Goal: Task Accomplishment & Management: Manage account settings

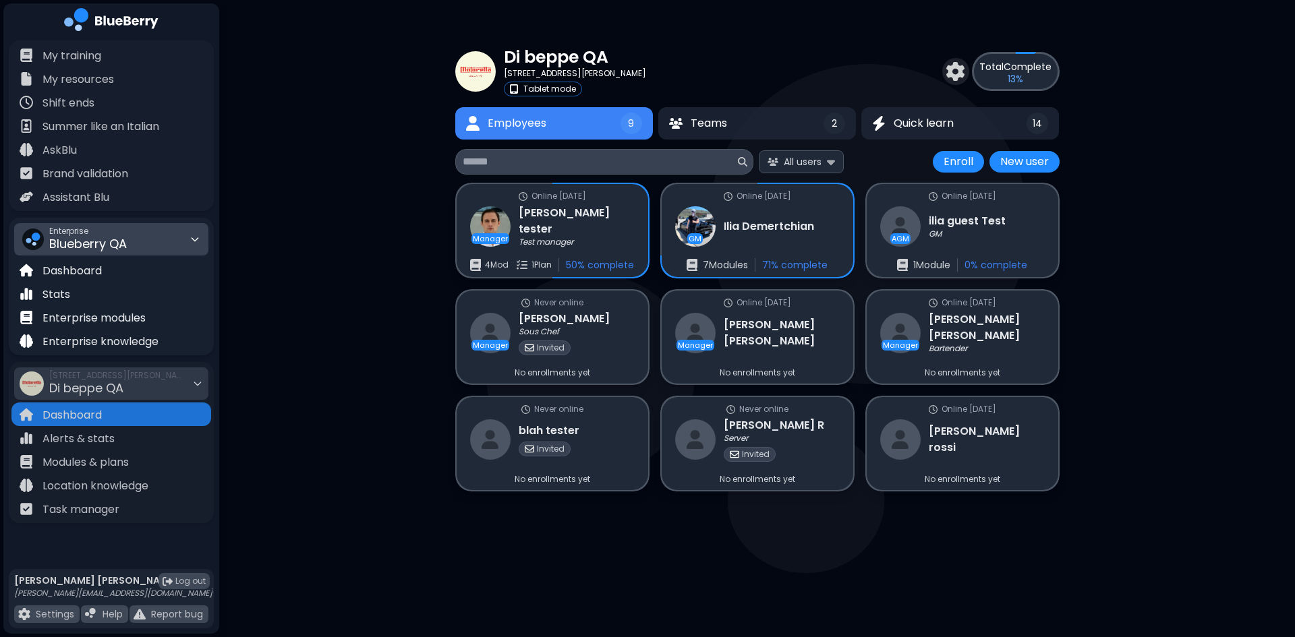
click at [123, 243] on span "Blueberry QA" at bounding box center [88, 243] width 78 height 17
click at [109, 288] on div "Kitchen Table" at bounding box center [111, 290] width 193 height 22
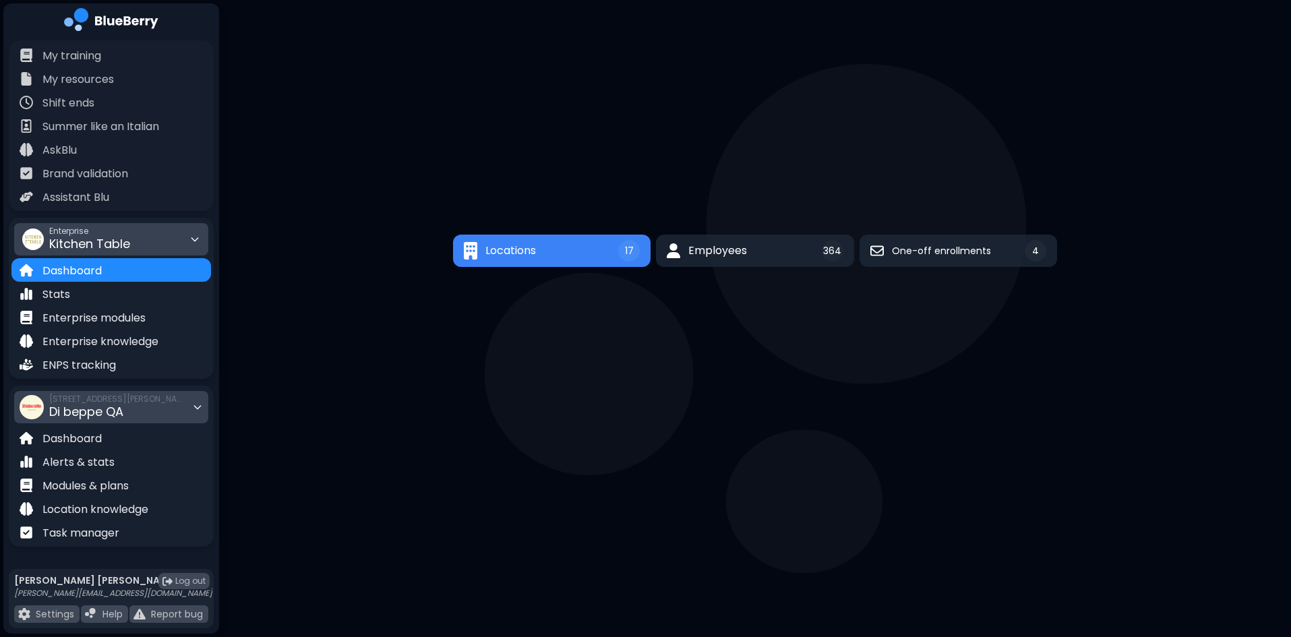
click at [129, 402] on span "[STREET_ADDRESS][PERSON_NAME]" at bounding box center [116, 399] width 135 height 11
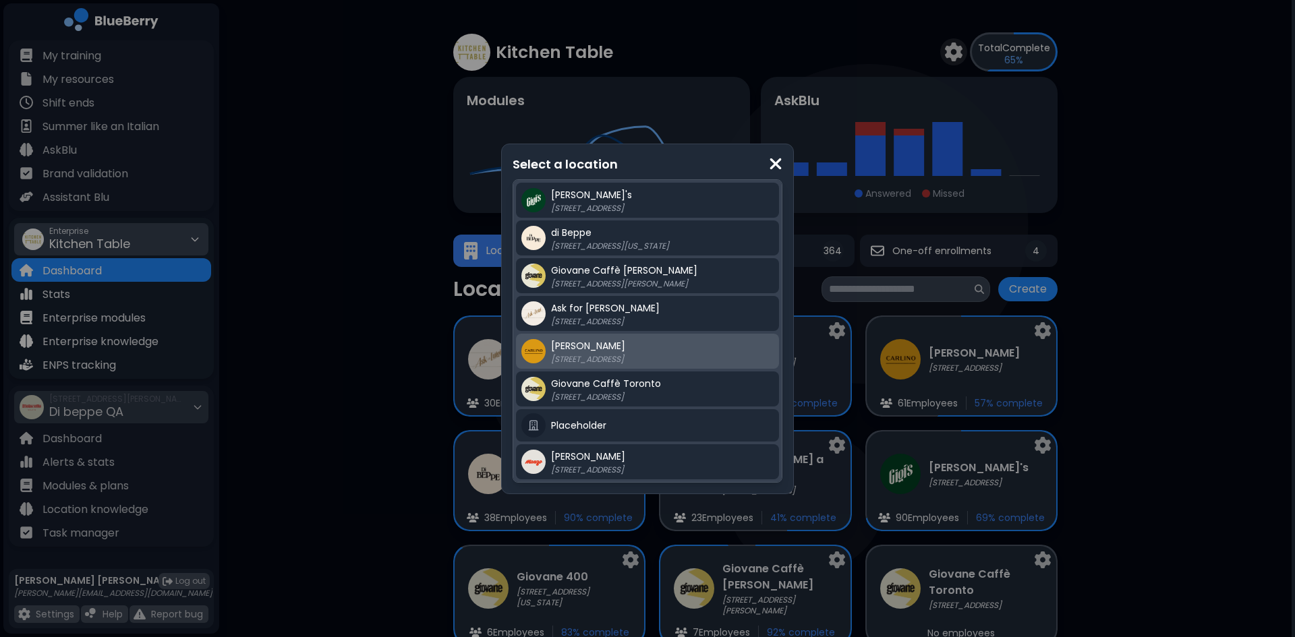
click at [567, 363] on p "[STREET_ADDRESS]" at bounding box center [635, 359] width 169 height 11
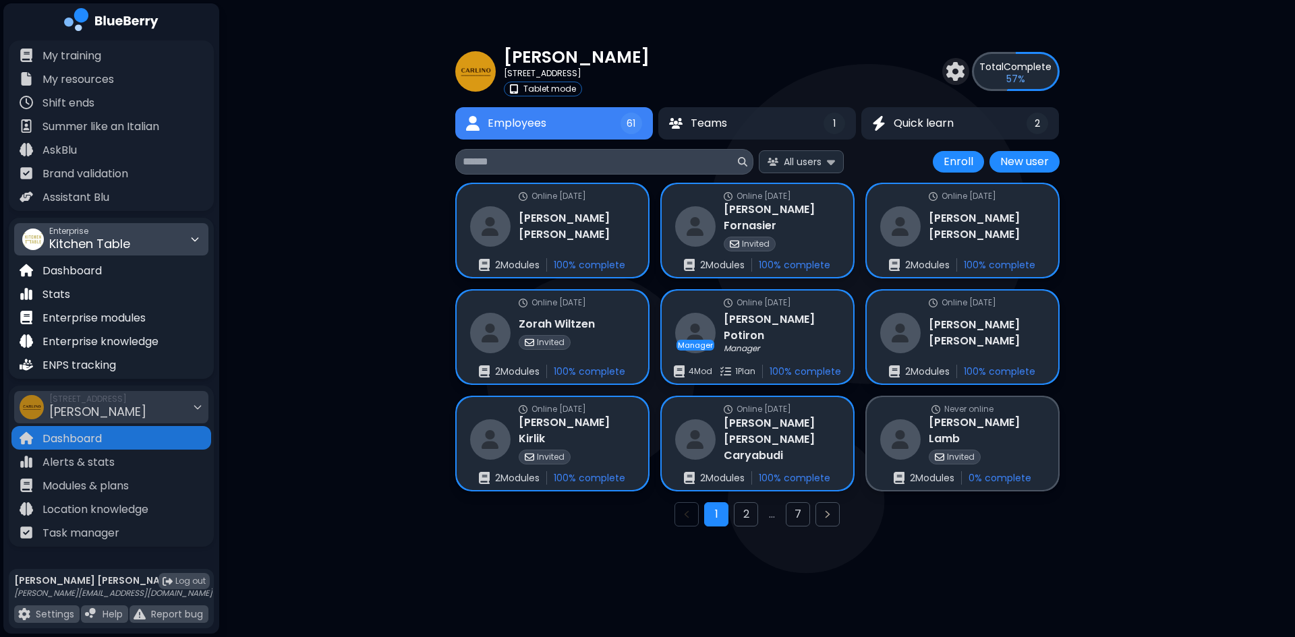
click at [581, 158] on input at bounding box center [599, 162] width 272 height 16
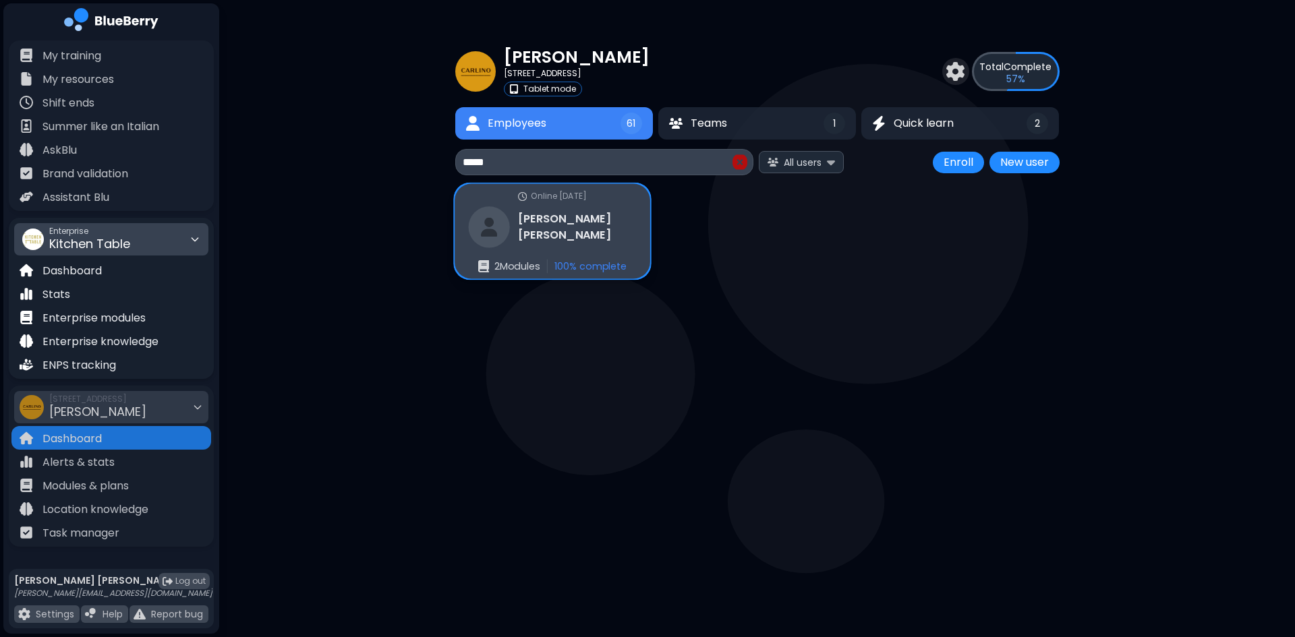
type input "*****"
click at [584, 236] on div "[PERSON_NAME]" at bounding box center [552, 226] width 168 height 41
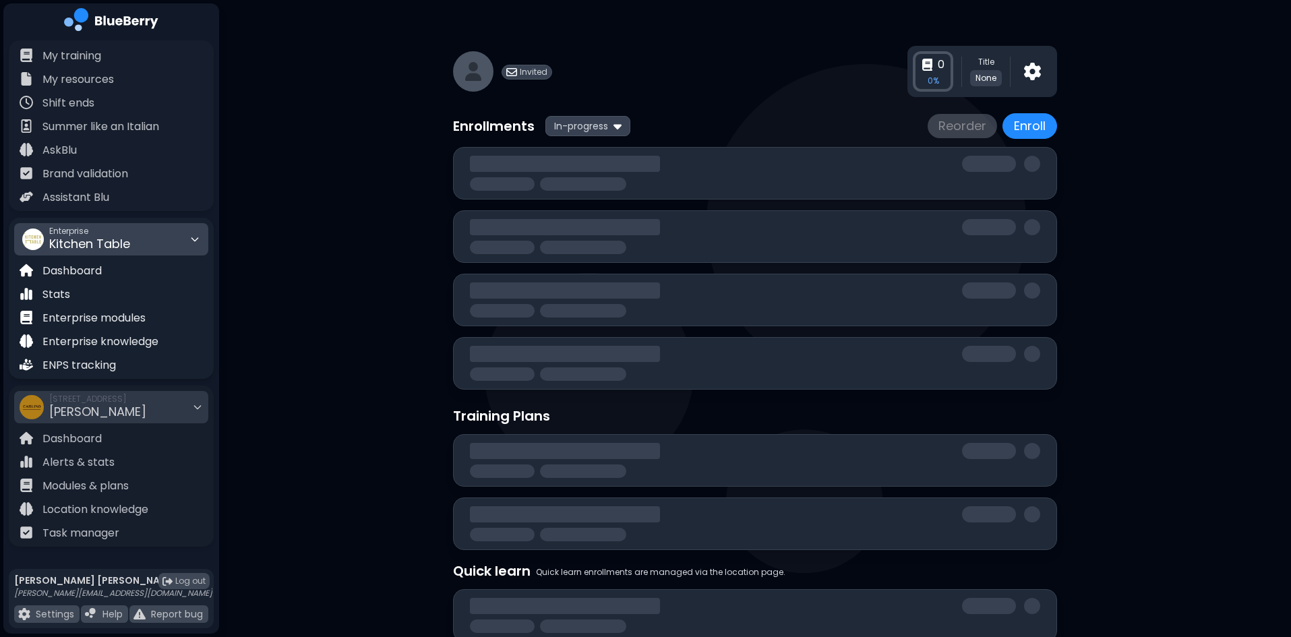
click at [577, 233] on div at bounding box center [565, 227] width 190 height 16
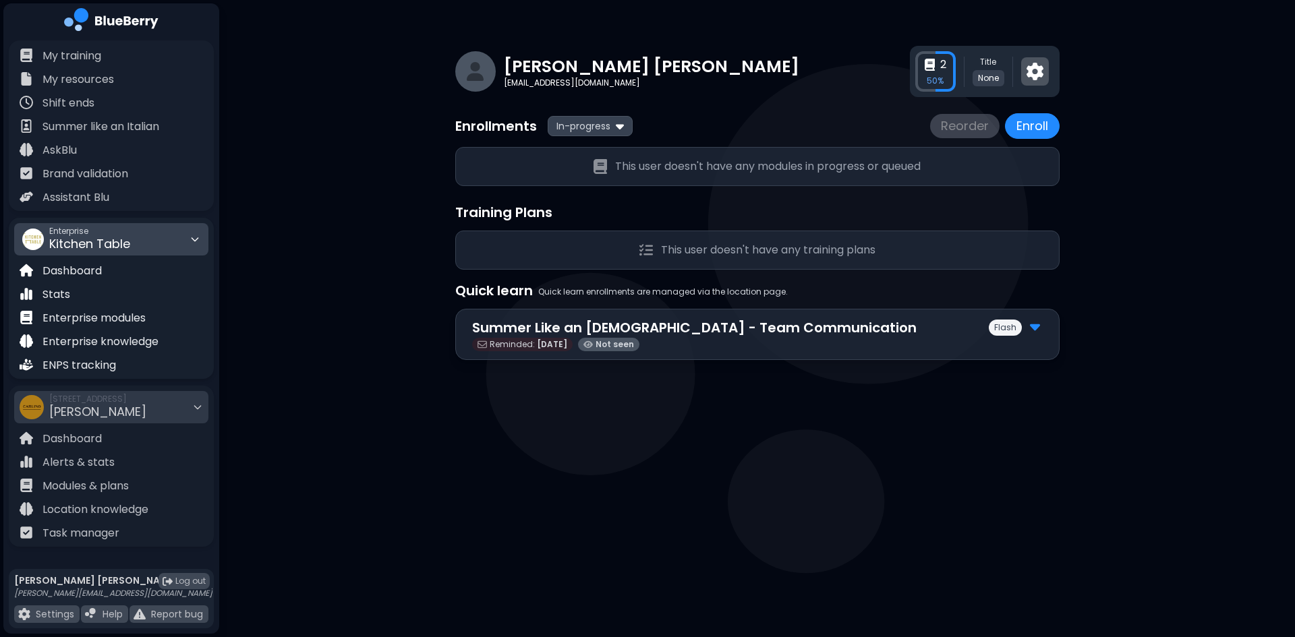
click at [1035, 72] on img at bounding box center [1034, 72] width 17 height 18
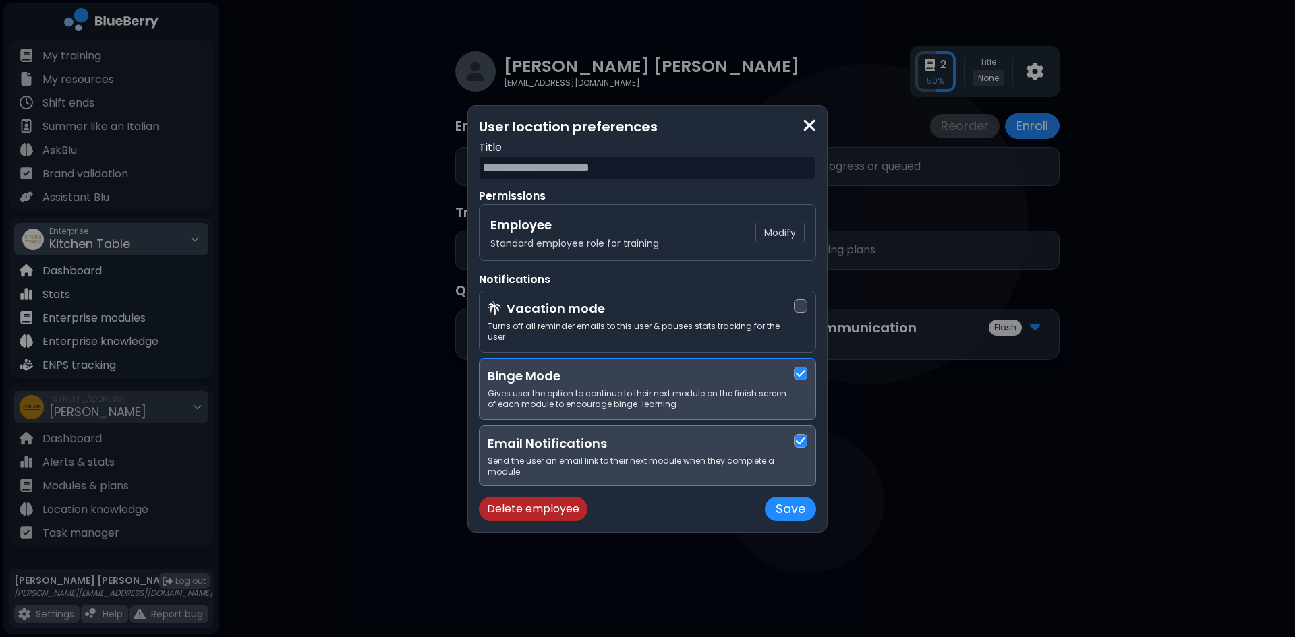
click at [531, 500] on button "Delete employee" at bounding box center [533, 509] width 109 height 24
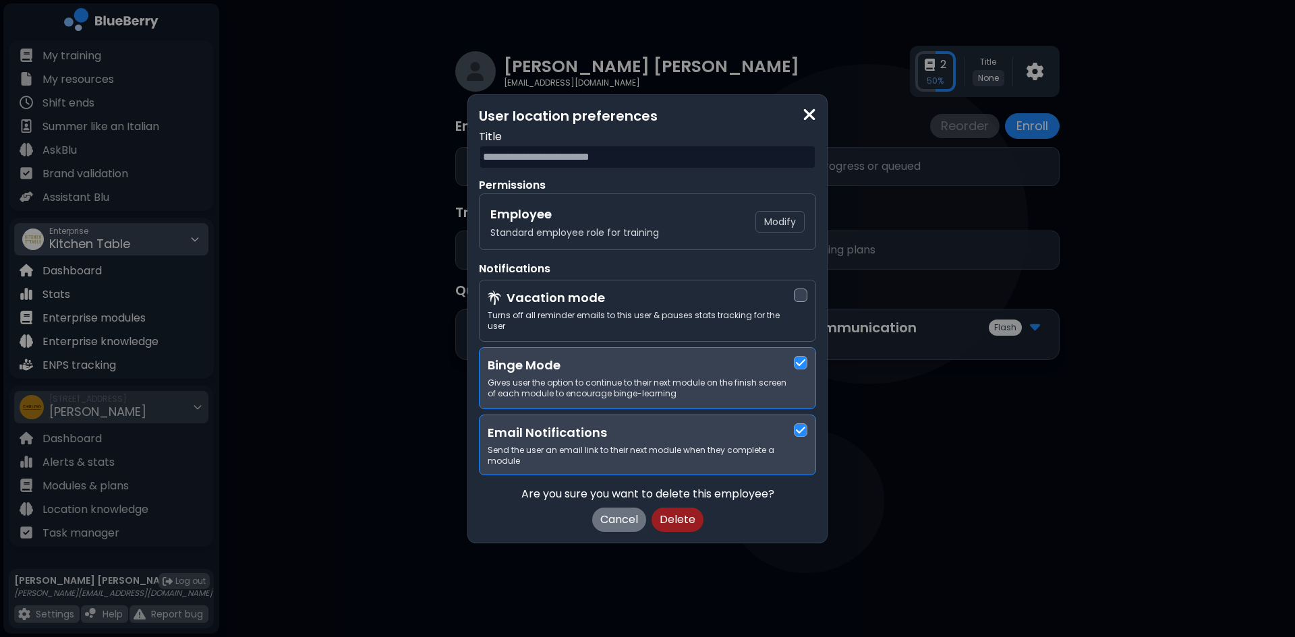
click at [682, 515] on button "Delete" at bounding box center [677, 520] width 52 height 24
